Goal: Task Accomplishment & Management: Manage account settings

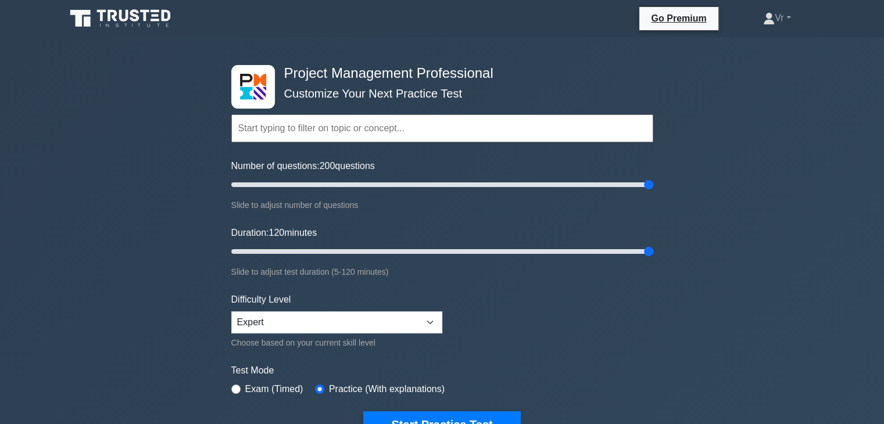
select select "intermediate"
click at [231, 312] on select "Beginner Intermediate Expert" at bounding box center [336, 323] width 211 height 22
click at [763, 26] on link "Vr" at bounding box center [777, 17] width 83 height 23
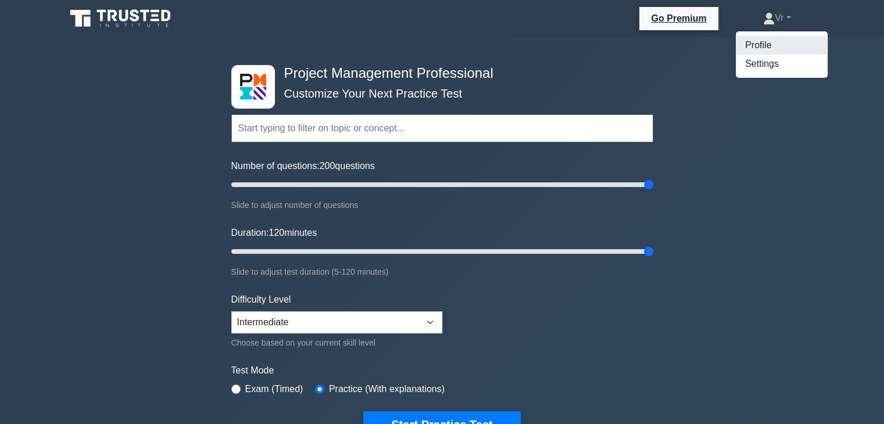
click at [762, 40] on link "Profile" at bounding box center [782, 45] width 92 height 19
